Goal: Task Accomplishment & Management: Complete application form

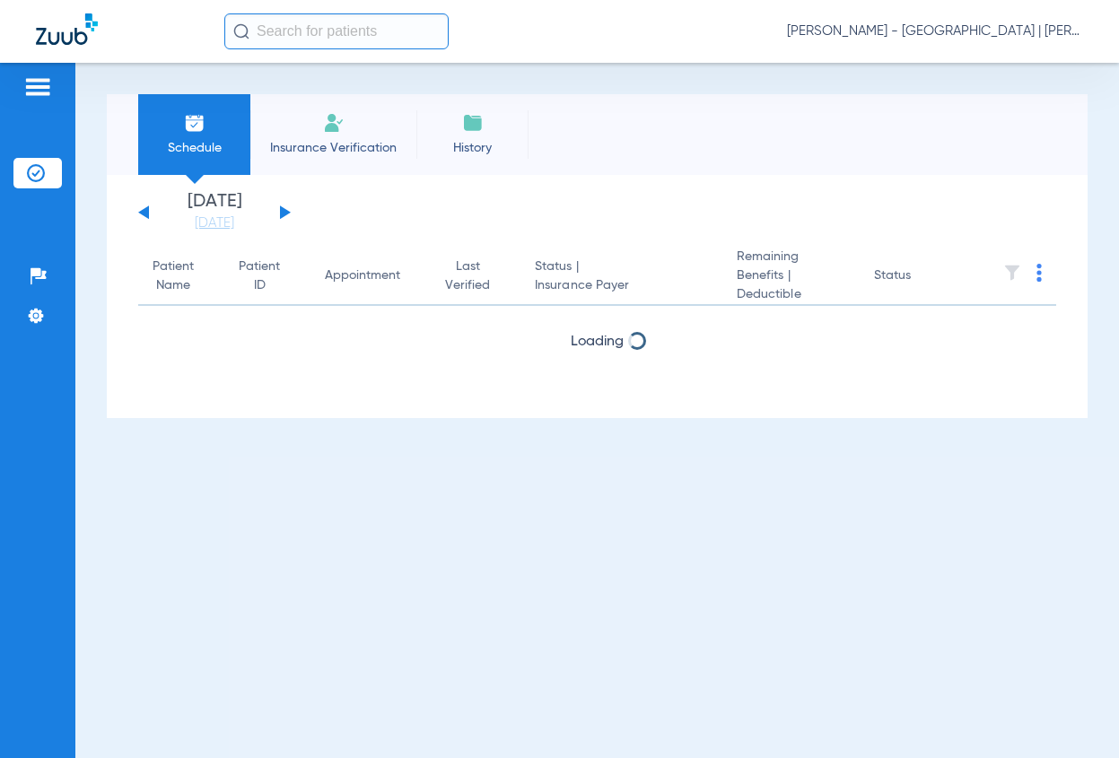
click at [298, 19] on input "text" at bounding box center [336, 31] width 224 height 36
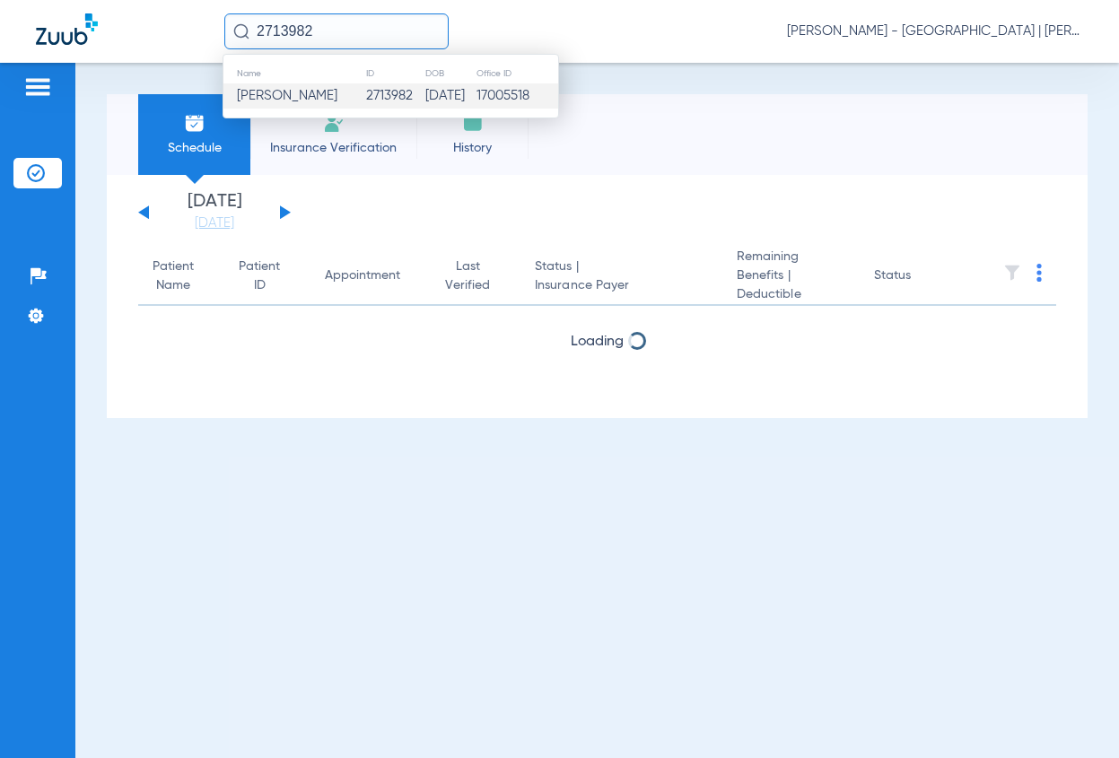
type input "2713982"
click at [276, 102] on span "[PERSON_NAME]" at bounding box center [287, 95] width 101 height 13
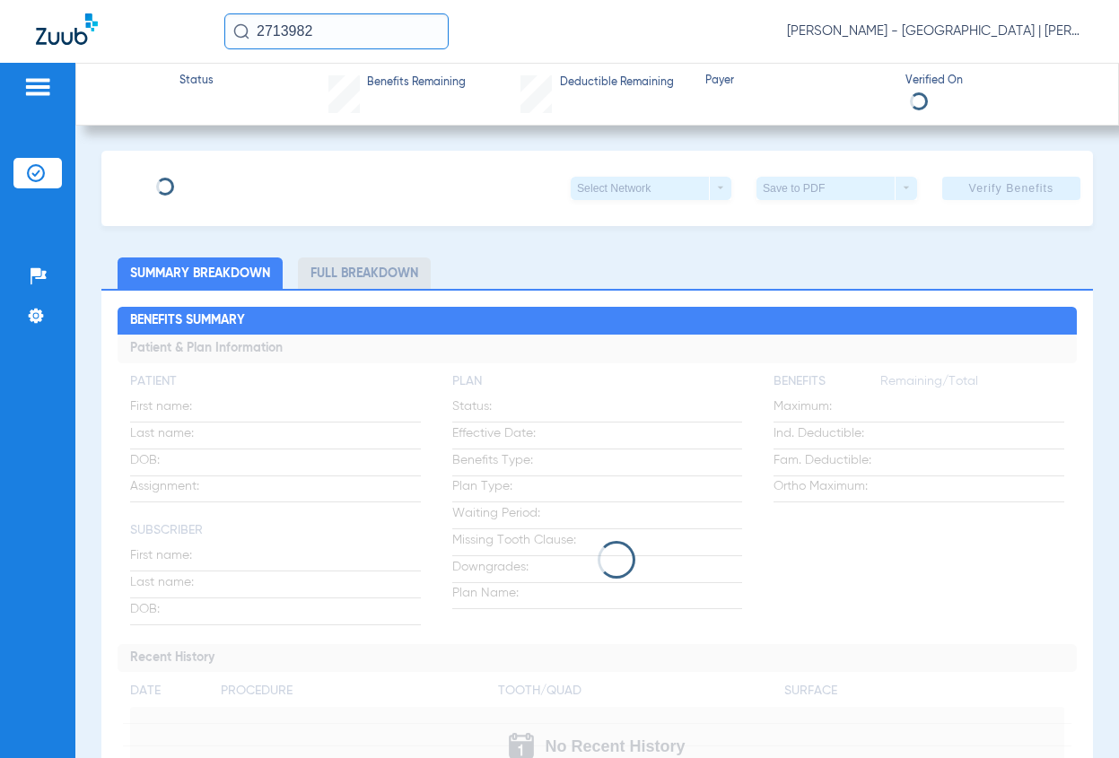
type input "[PERSON_NAME]"
type input "[DATE]"
type input "W275738652"
type input "086372301300014"
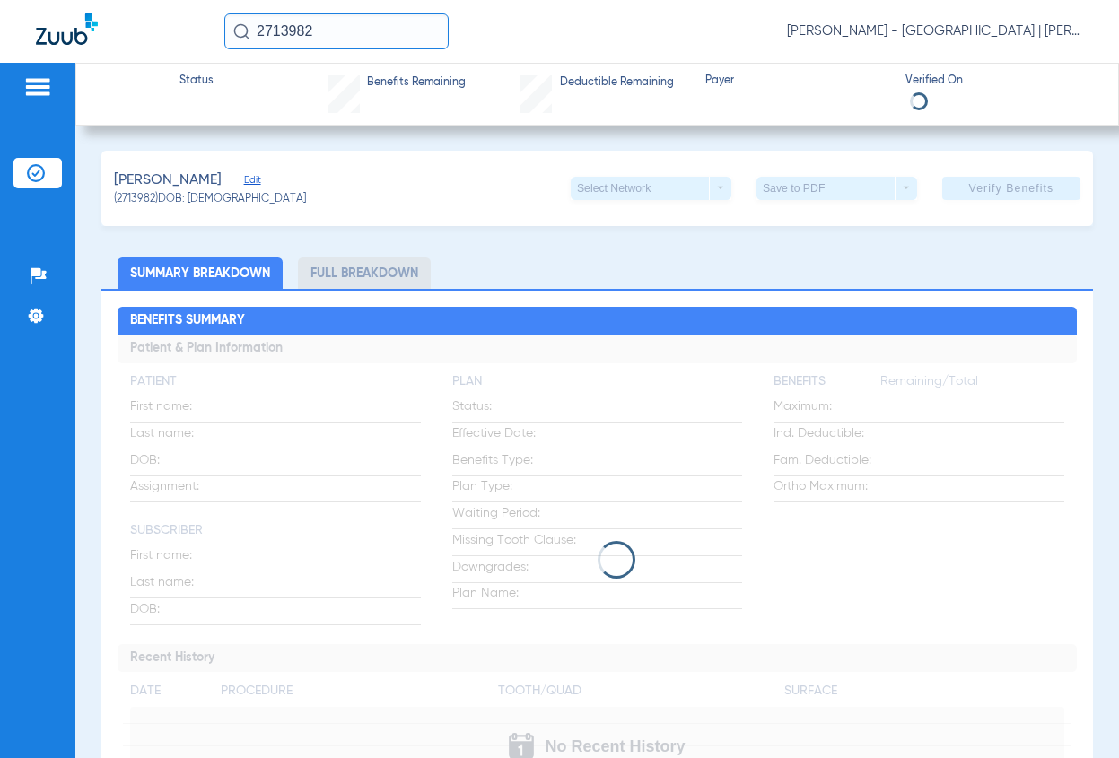
click at [244, 180] on span "Edit" at bounding box center [252, 182] width 16 height 17
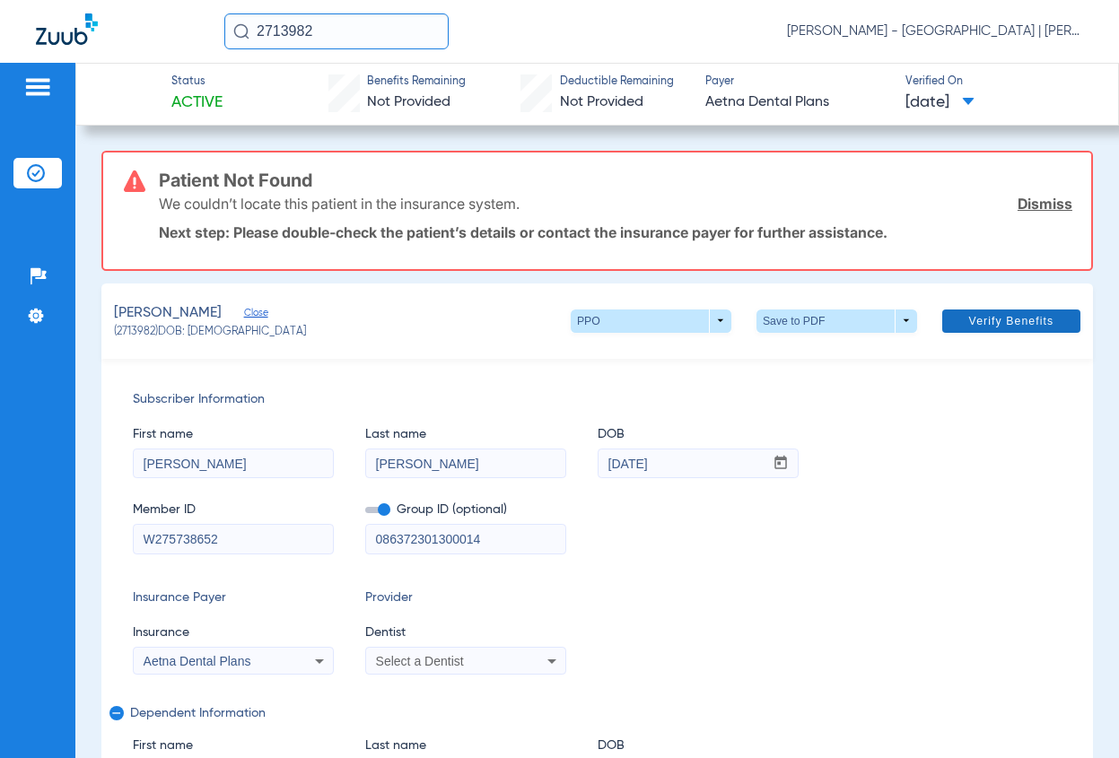
click at [993, 304] on span at bounding box center [1011, 321] width 138 height 43
